Goal: Information Seeking & Learning: Find specific fact

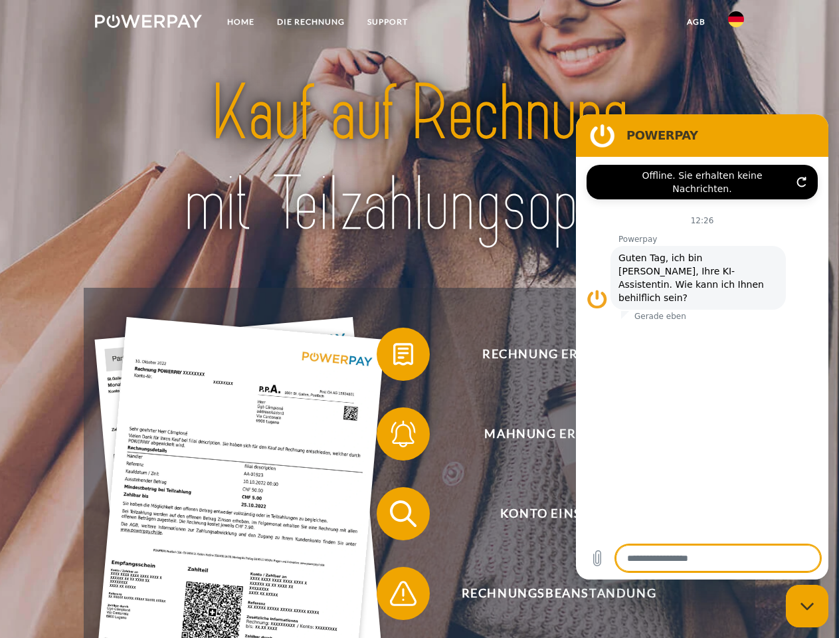
click at [148, 23] on img at bounding box center [148, 21] width 107 height 13
click at [736, 23] on img at bounding box center [736, 19] width 16 height 16
click at [696, 22] on link "agb" at bounding box center [696, 22] width 41 height 24
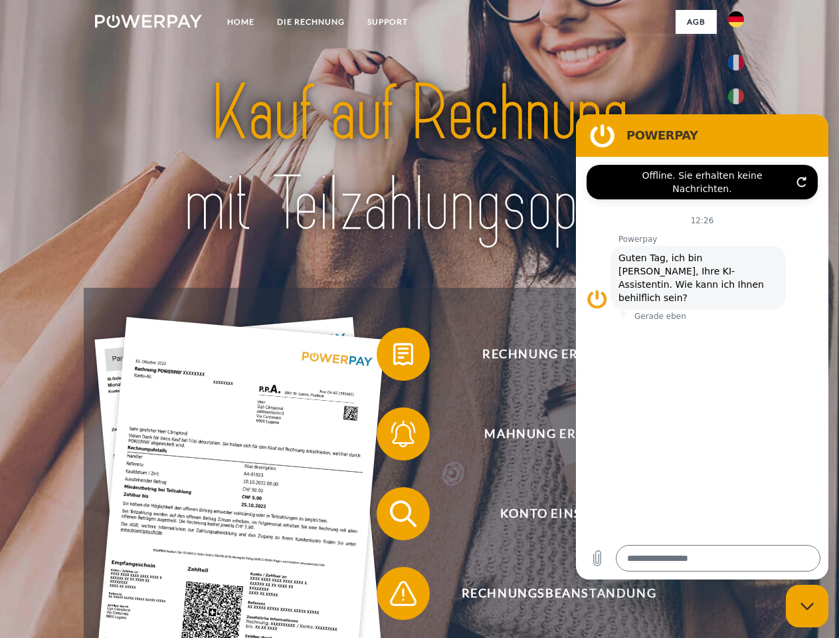
click at [393, 357] on span at bounding box center [383, 354] width 66 height 66
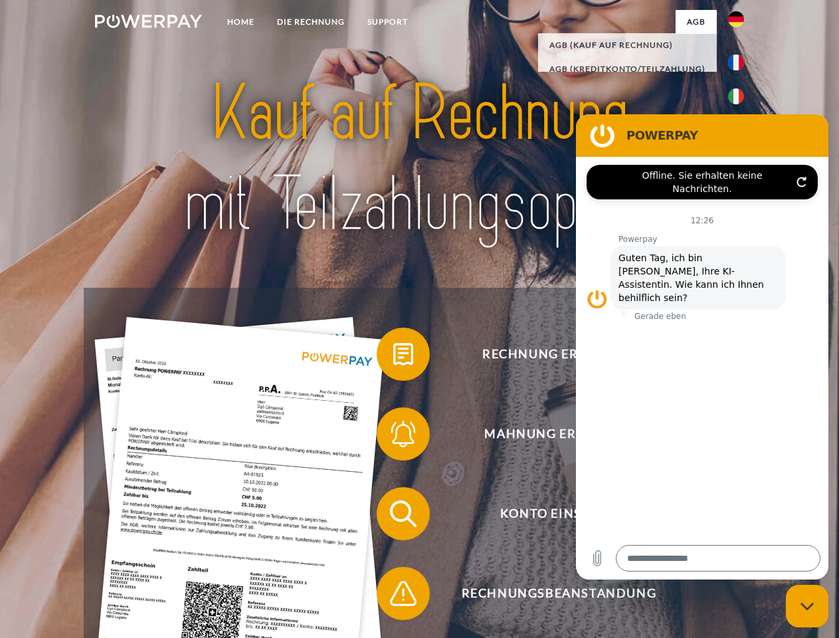
click at [393, 436] on div "Rechnung erhalten? Mahnung erhalten? Konto einsehen" at bounding box center [419, 553] width 671 height 531
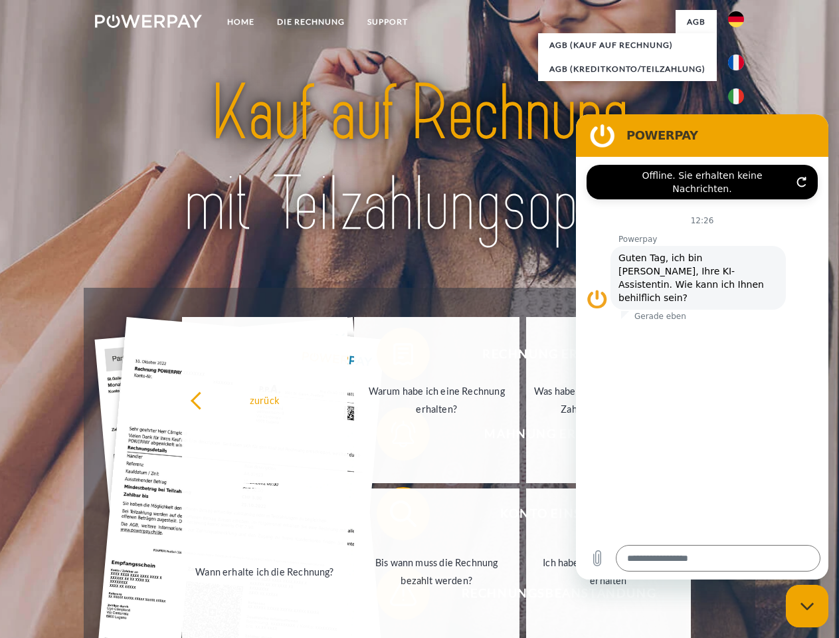
click at [393, 516] on link "Bis wann muss die Rechnung bezahlt werden?" at bounding box center [436, 571] width 165 height 166
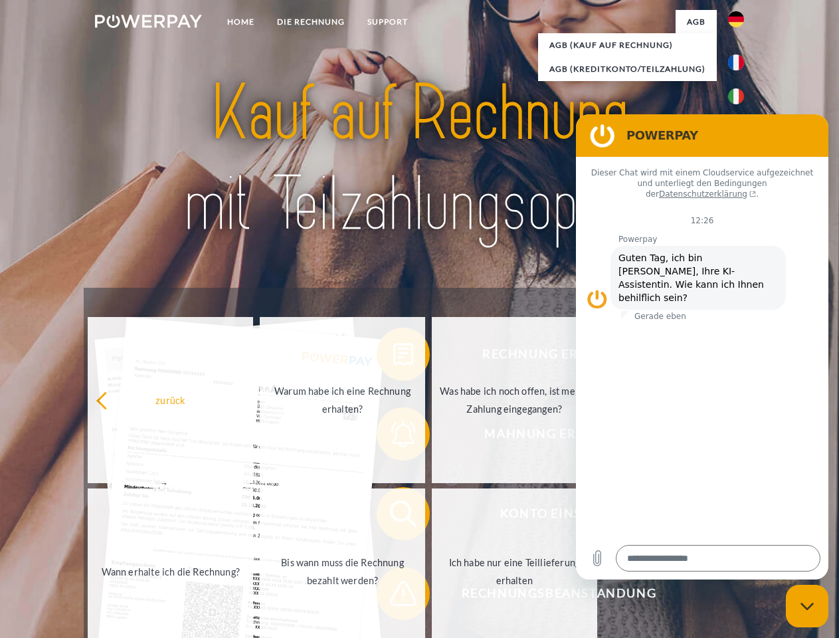
click at [393, 596] on span at bounding box center [383, 593] width 66 height 66
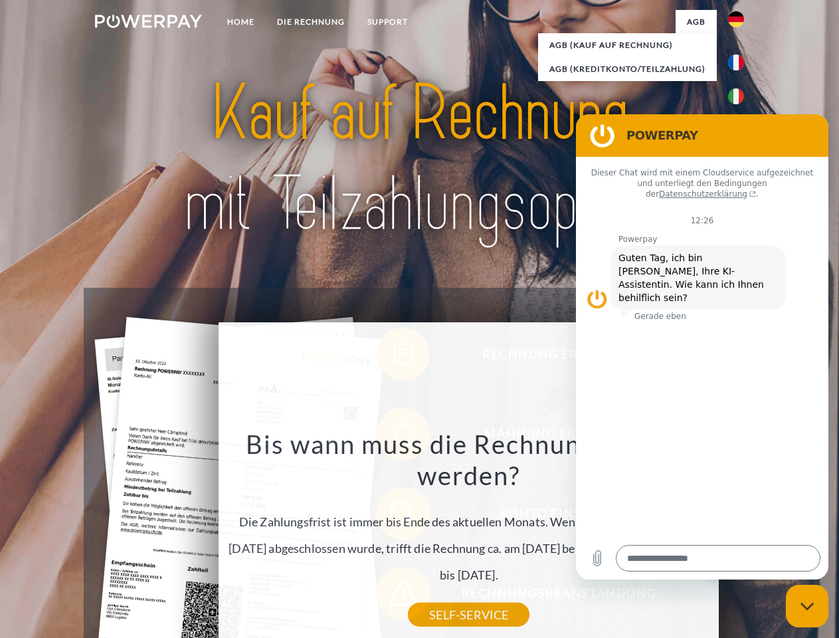
click at [807, 606] on icon "Messaging-Fenster schließen" at bounding box center [808, 606] width 14 height 9
type textarea "*"
